Goal: Task Accomplishment & Management: Use online tool/utility

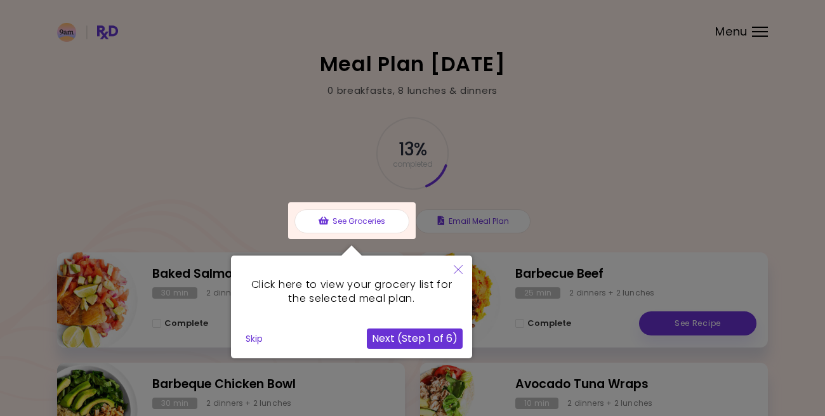
scroll to position [1, 0]
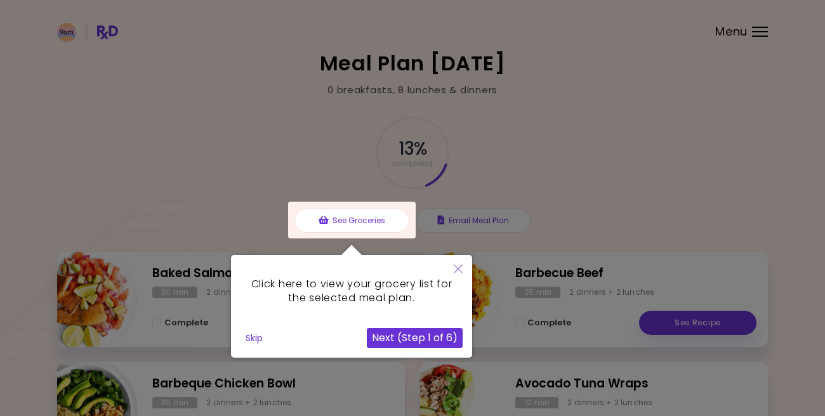
click at [377, 223] on div at bounding box center [352, 220] width 128 height 37
click at [423, 335] on button "Next (Step 1 of 6)" at bounding box center [415, 338] width 96 height 20
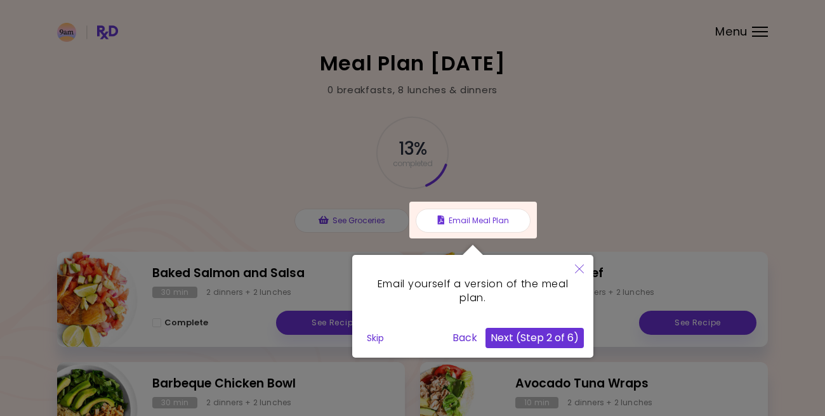
click at [584, 265] on button "Close" at bounding box center [579, 270] width 28 height 30
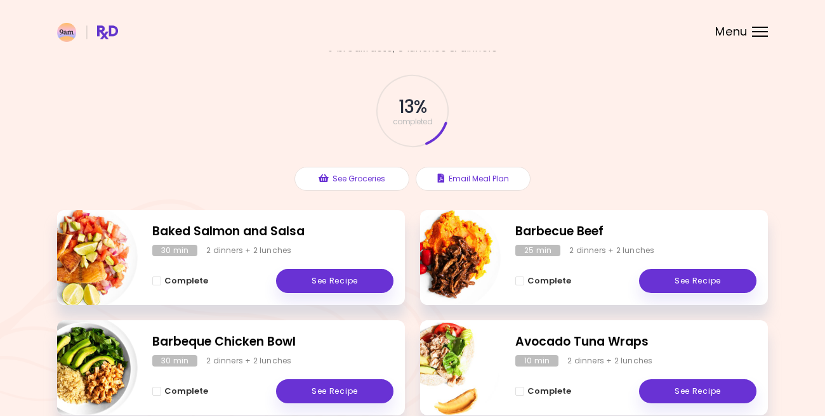
scroll to position [42, 0]
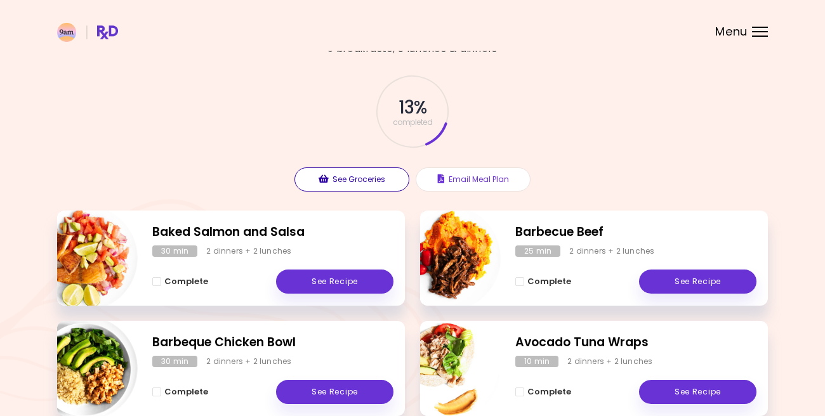
click at [337, 172] on button "See Groceries" at bounding box center [351, 180] width 115 height 24
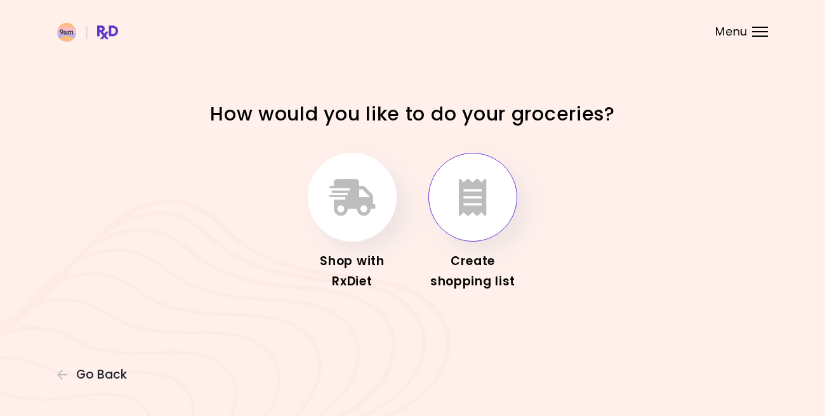
click at [452, 182] on button "button" at bounding box center [472, 197] width 89 height 89
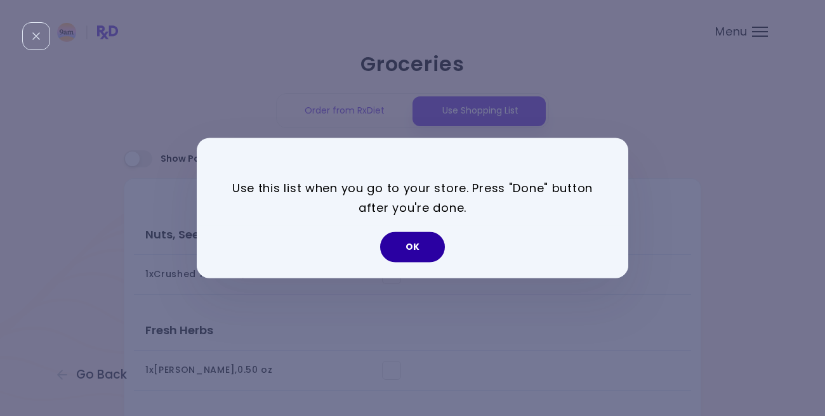
click at [419, 248] on button "OK" at bounding box center [412, 247] width 65 height 30
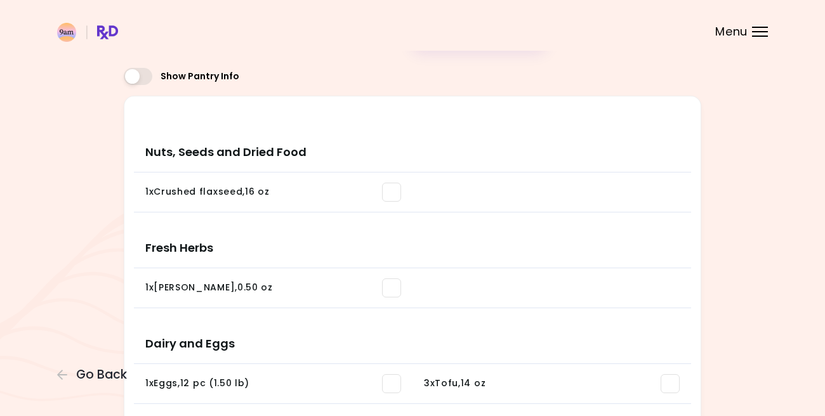
scroll to position [89, 0]
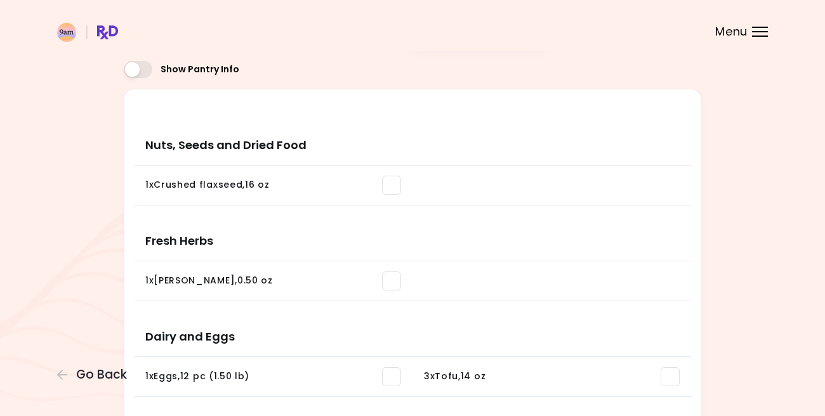
click at [390, 184] on span at bounding box center [391, 185] width 19 height 19
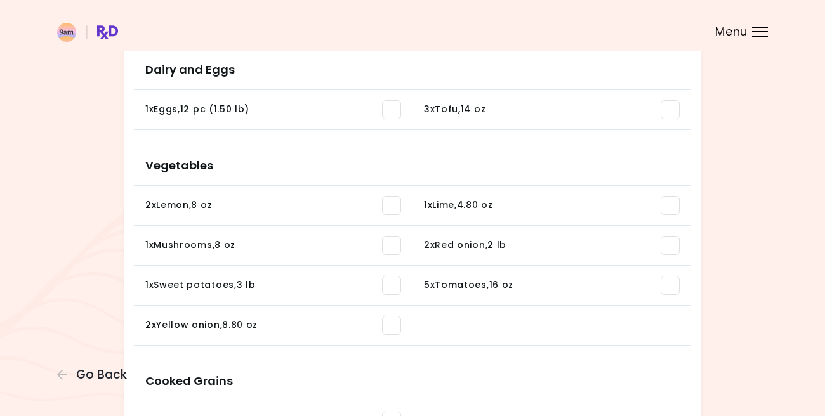
scroll to position [261, 0]
click at [394, 326] on span at bounding box center [391, 324] width 19 height 19
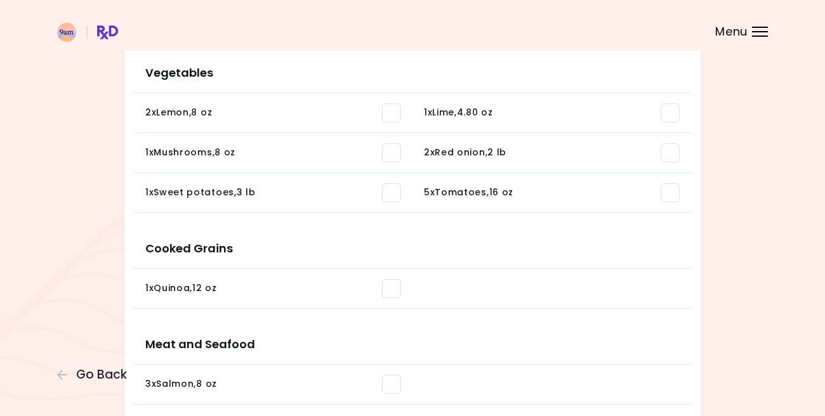
scroll to position [354, 0]
click at [392, 280] on span at bounding box center [391, 288] width 19 height 19
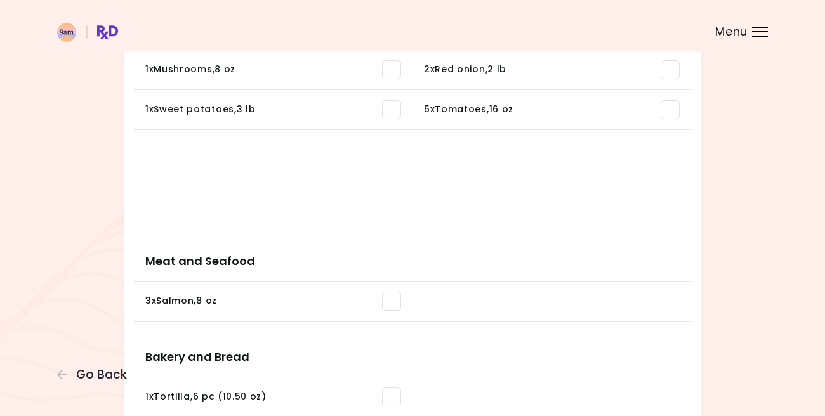
scroll to position [440, 0]
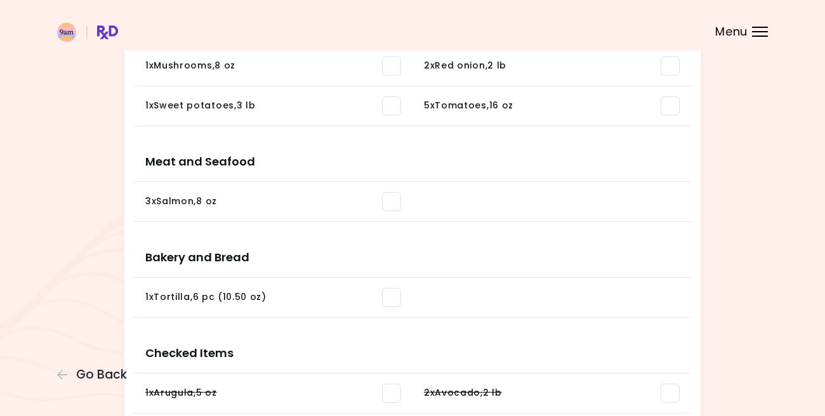
click at [386, 302] on span at bounding box center [391, 297] width 19 height 19
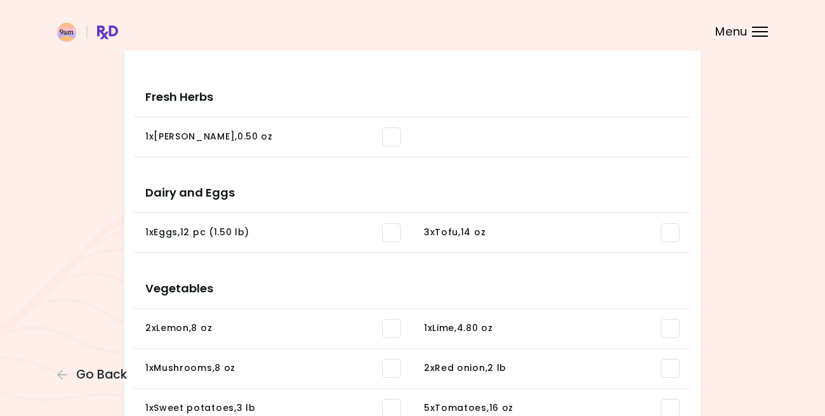
scroll to position [139, 0]
click at [395, 235] on span at bounding box center [391, 231] width 19 height 19
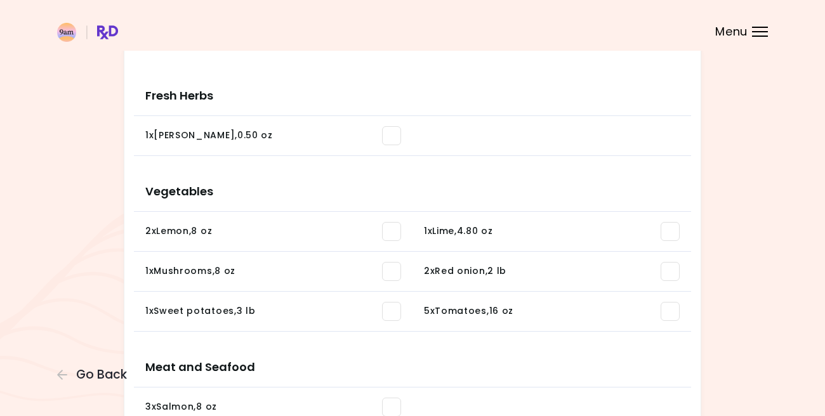
click at [395, 140] on span at bounding box center [391, 135] width 19 height 19
click at [395, 139] on span at bounding box center [391, 135] width 19 height 19
click at [392, 131] on span at bounding box center [391, 135] width 19 height 19
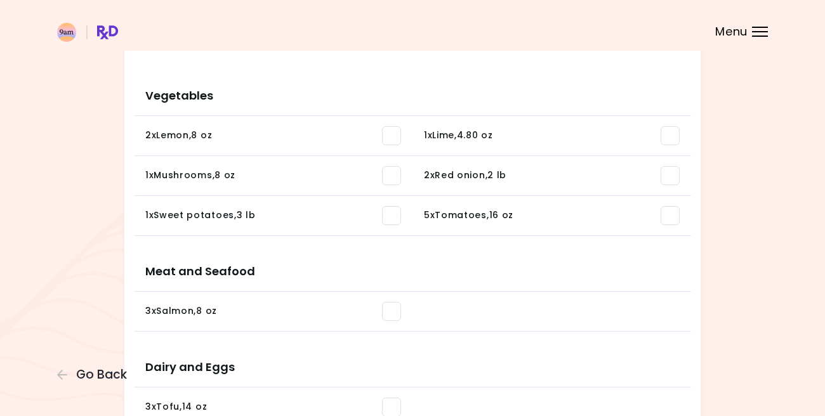
click at [395, 137] on span at bounding box center [391, 135] width 19 height 19
click at [669, 131] on span at bounding box center [670, 135] width 19 height 19
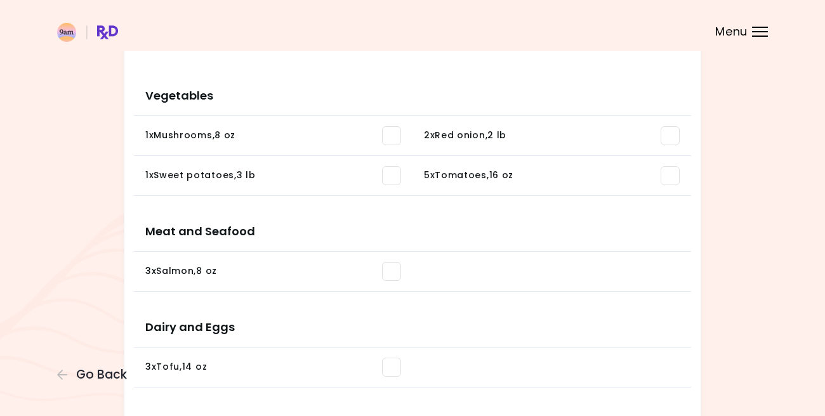
drag, startPoint x: 394, startPoint y: 176, endPoint x: 376, endPoint y: 199, distance: 28.9
click at [376, 199] on ul "1 x Mushrooms , 8 oz You need: 7.79 oz / In pantry: 0 oz 2 x Red onion , 2 lb Y…" at bounding box center [412, 158] width 557 height 85
click at [395, 167] on span at bounding box center [391, 175] width 19 height 19
click at [397, 138] on span at bounding box center [391, 135] width 19 height 19
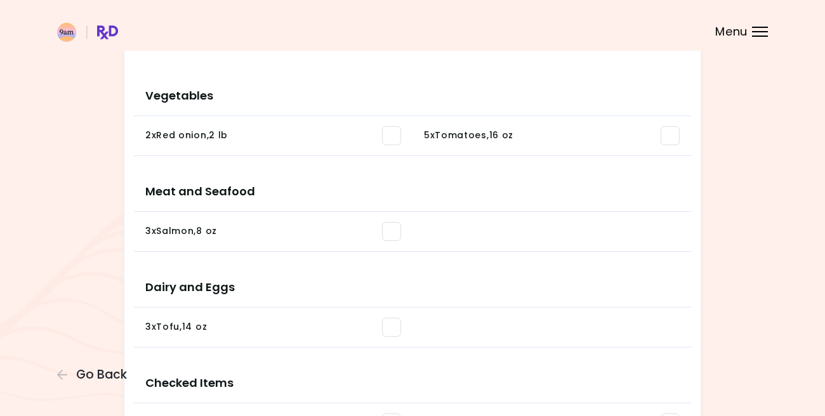
click at [390, 138] on span at bounding box center [391, 135] width 19 height 19
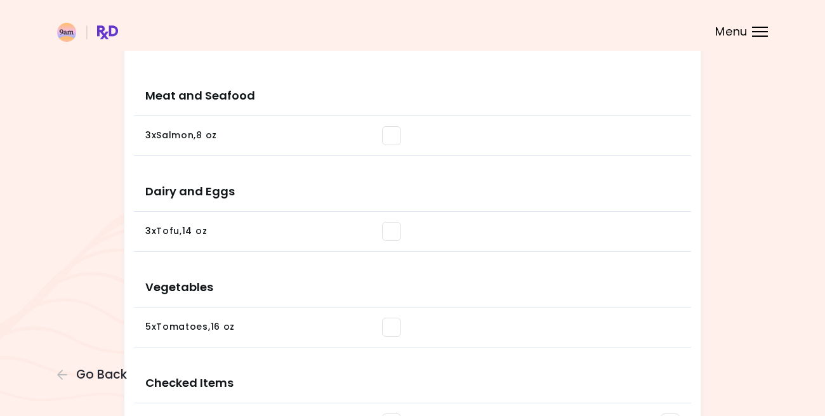
click at [390, 138] on span at bounding box center [391, 135] width 19 height 19
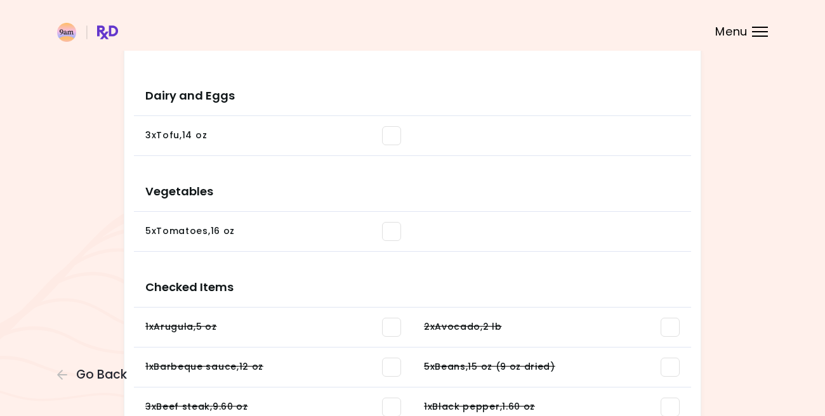
click at [393, 228] on span at bounding box center [391, 231] width 19 height 19
click at [395, 139] on span at bounding box center [391, 135] width 19 height 19
